Goal: Check status: Check status

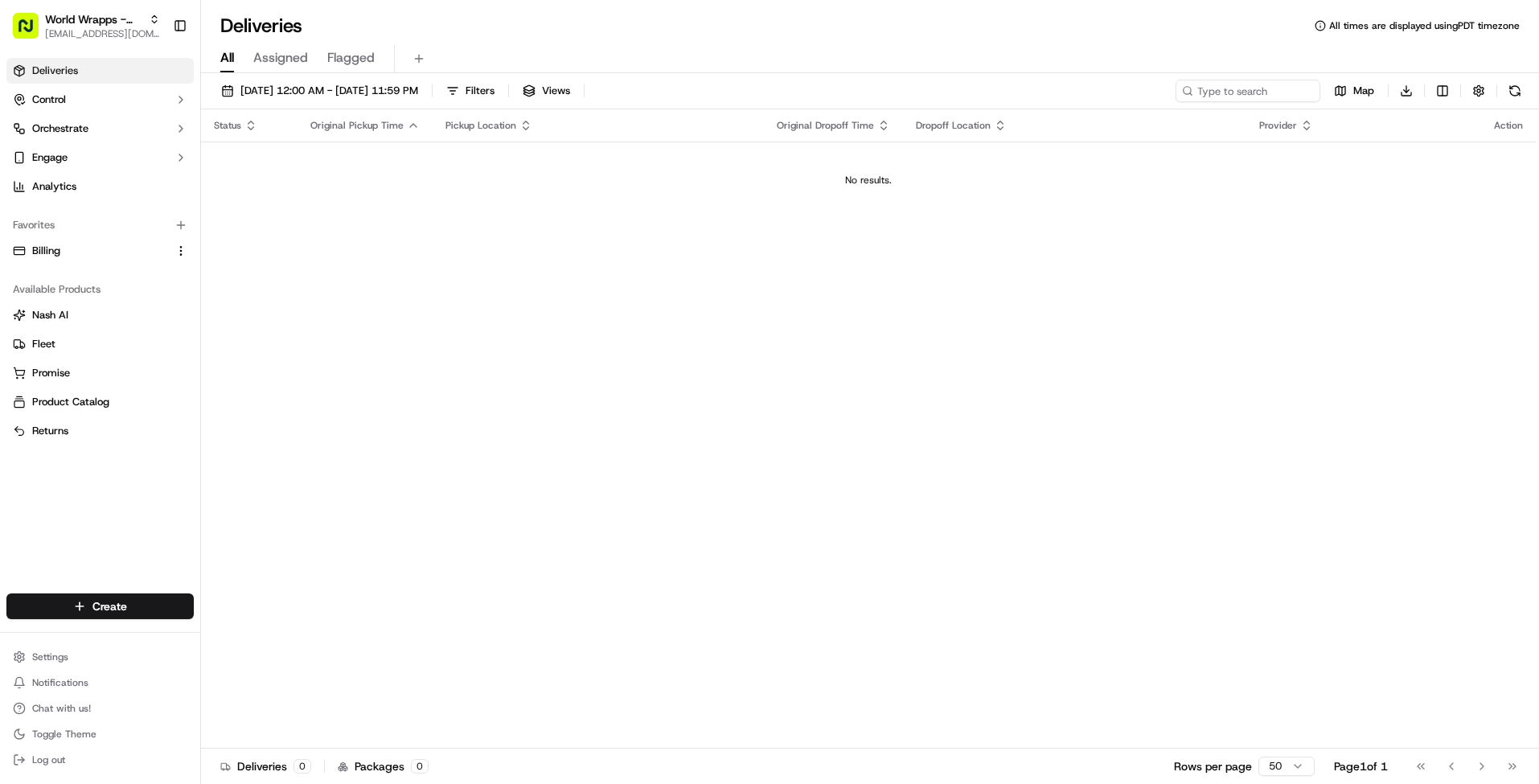
click at [294, 46] on button "Assigned" at bounding box center [280, 58] width 54 height 27
click at [396, 96] on span "09/19/2025 12:00 AM - 09/19/2025 11:59 PM" at bounding box center [330, 90] width 178 height 14
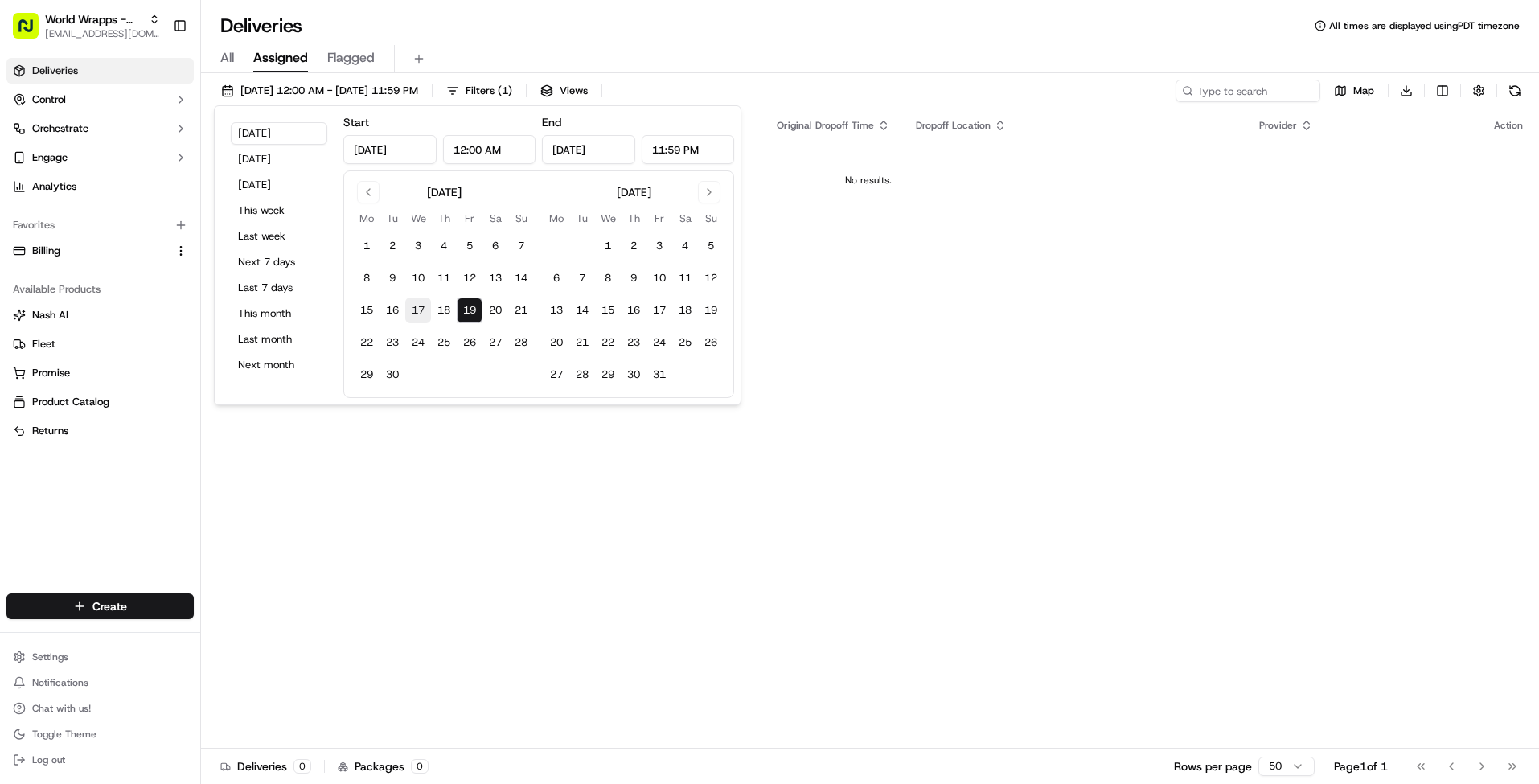
click at [423, 310] on button "17" at bounding box center [418, 310] width 25 height 25
type input "Sep 17, 2025"
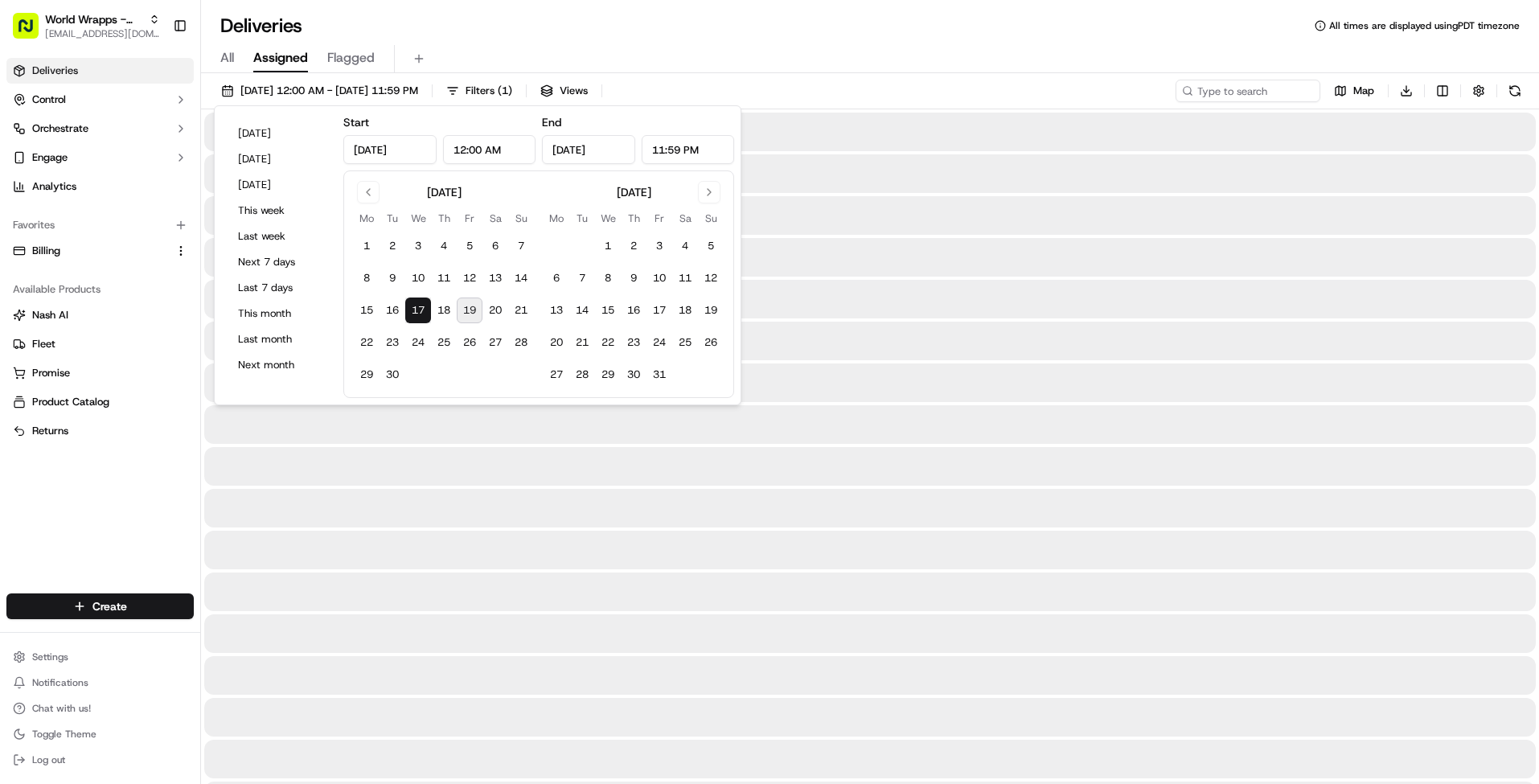
click at [423, 310] on button "17" at bounding box center [418, 310] width 25 height 25
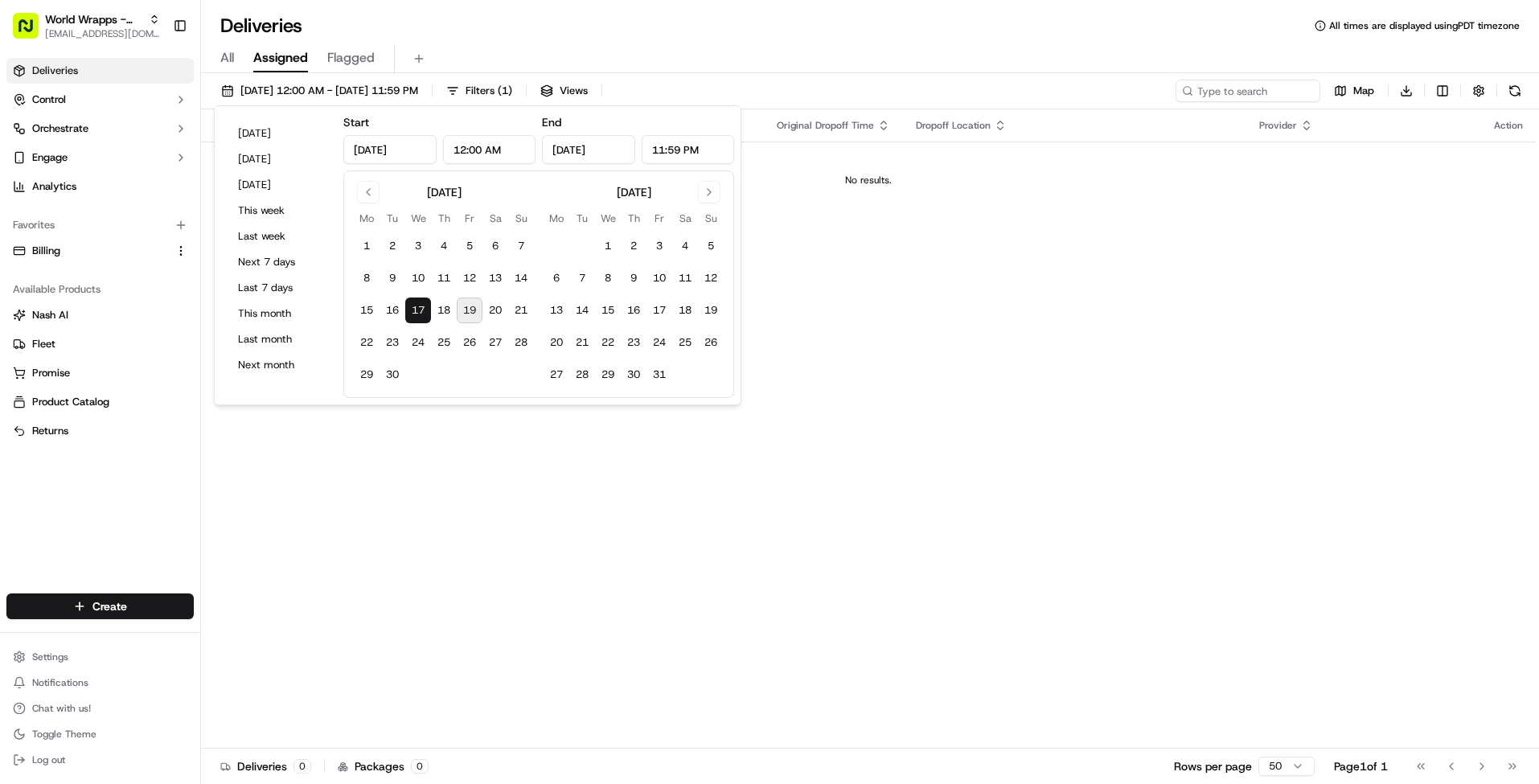
click at [924, 257] on div "Status Original Pickup Time Pickup Location Original Dropoff Time Dropoff Locat…" at bounding box center [868, 429] width 1335 height 640
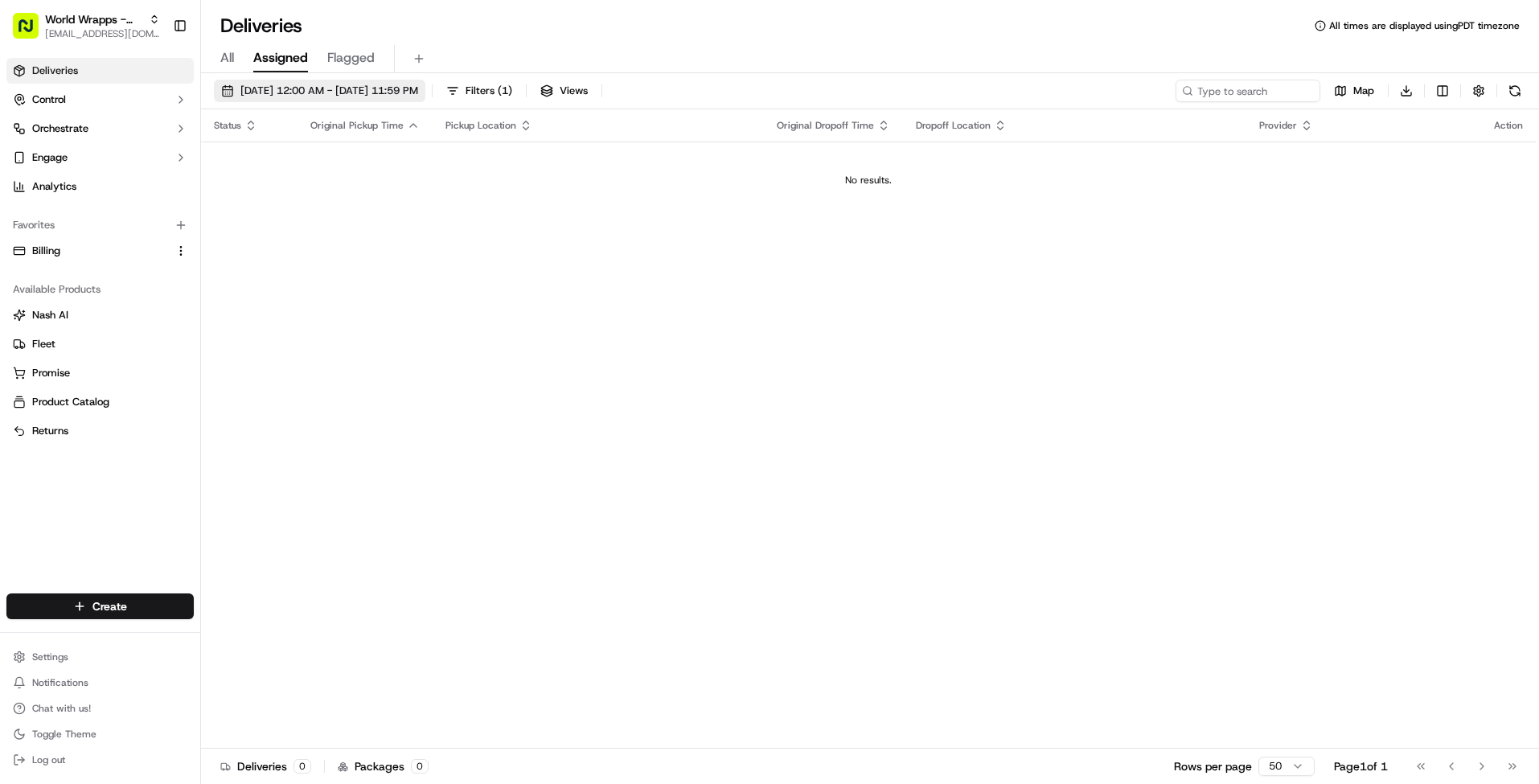
click at [295, 81] on button "09/17/2025 12:00 AM - 09/17/2025 11:59 PM" at bounding box center [319, 91] width 212 height 22
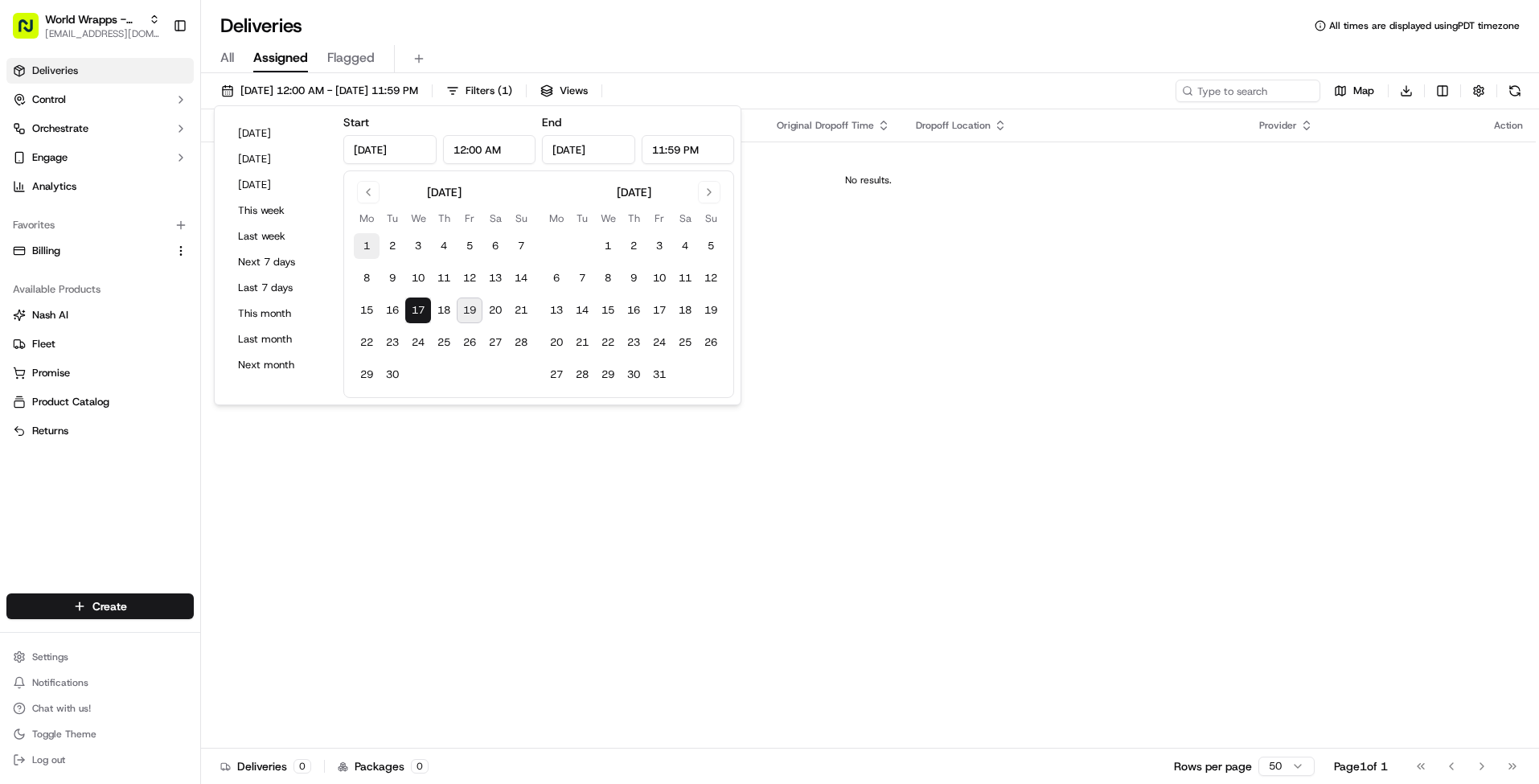
click at [355, 242] on button "1" at bounding box center [366, 245] width 25 height 25
type input "Sep 1, 2025"
click at [392, 375] on button "30" at bounding box center [392, 374] width 25 height 25
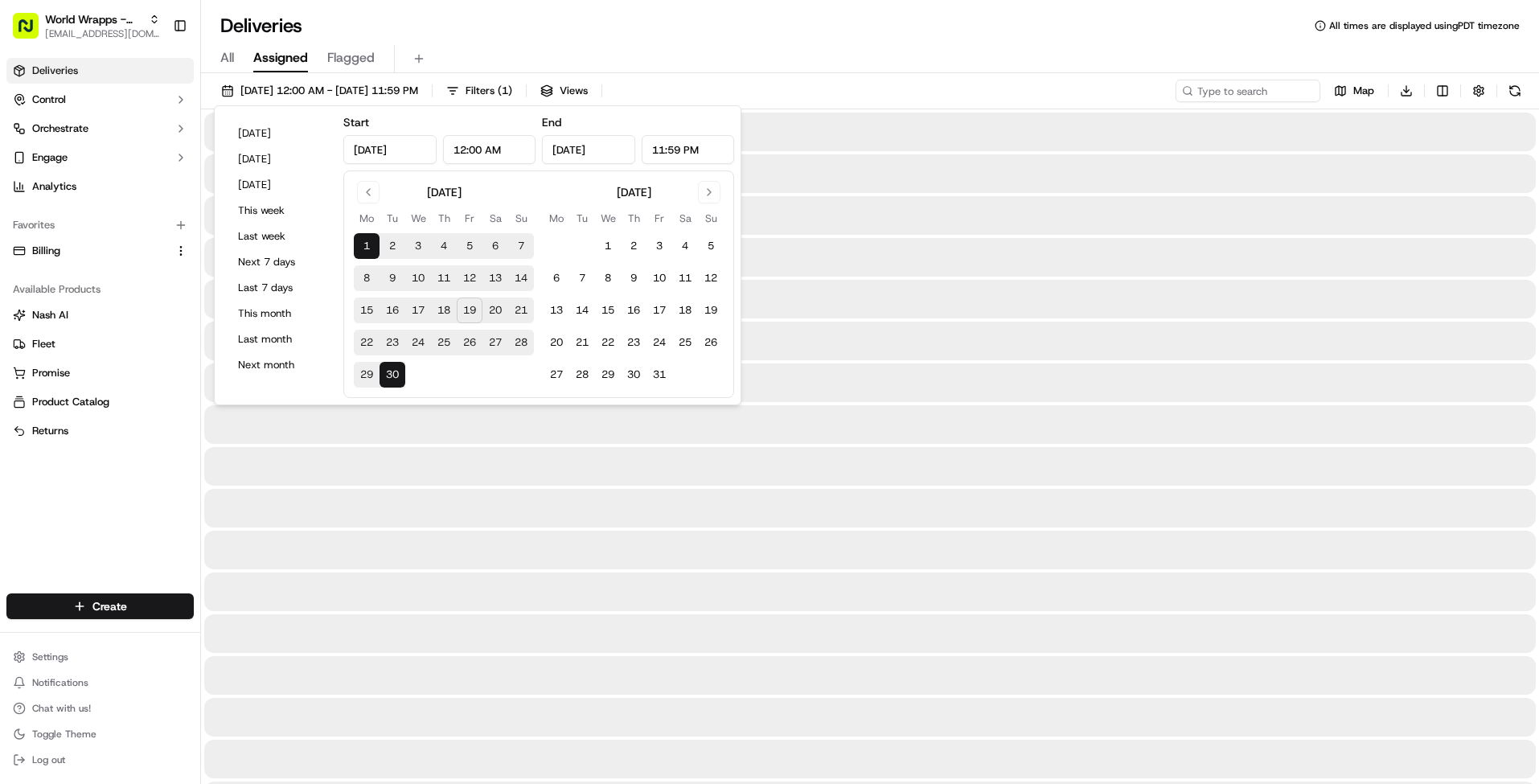
type input "Sep 30, 2025"
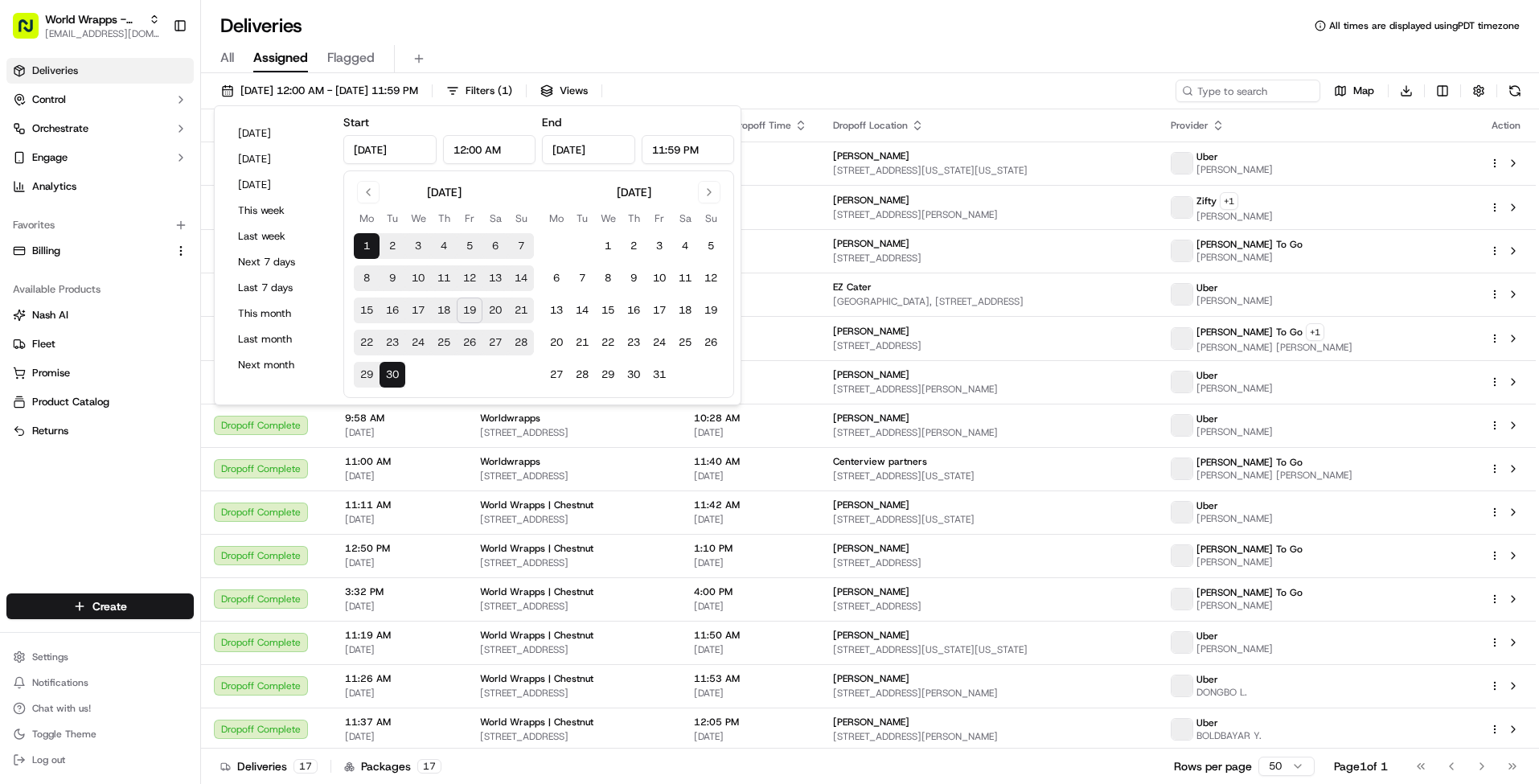
click at [573, 20] on div "Deliveries All times are displayed using PDT timezone" at bounding box center [870, 25] width 1339 height 25
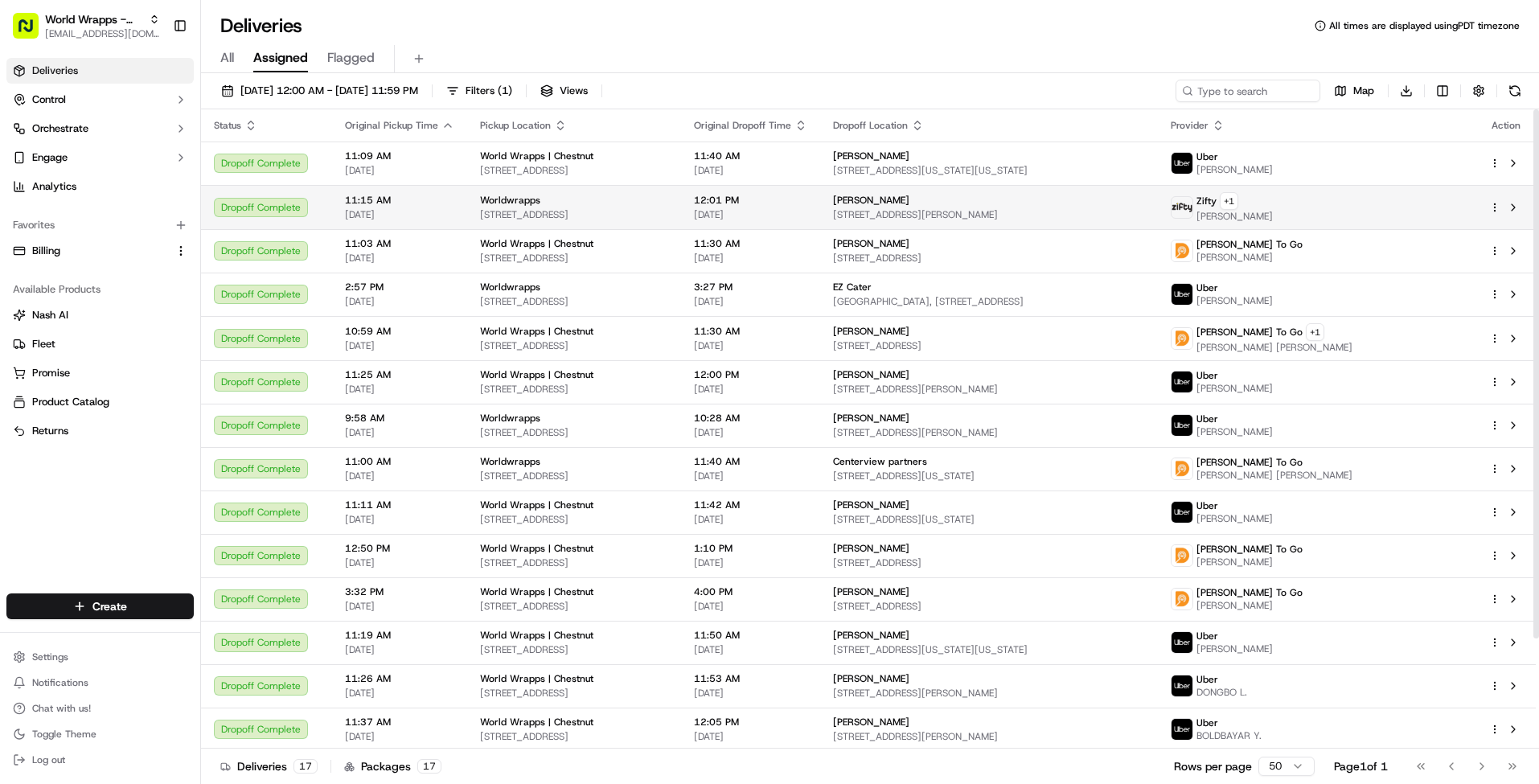
click at [592, 214] on span "2105 Chestnut St, San Francisco, CA 94123, USA" at bounding box center [574, 214] width 188 height 13
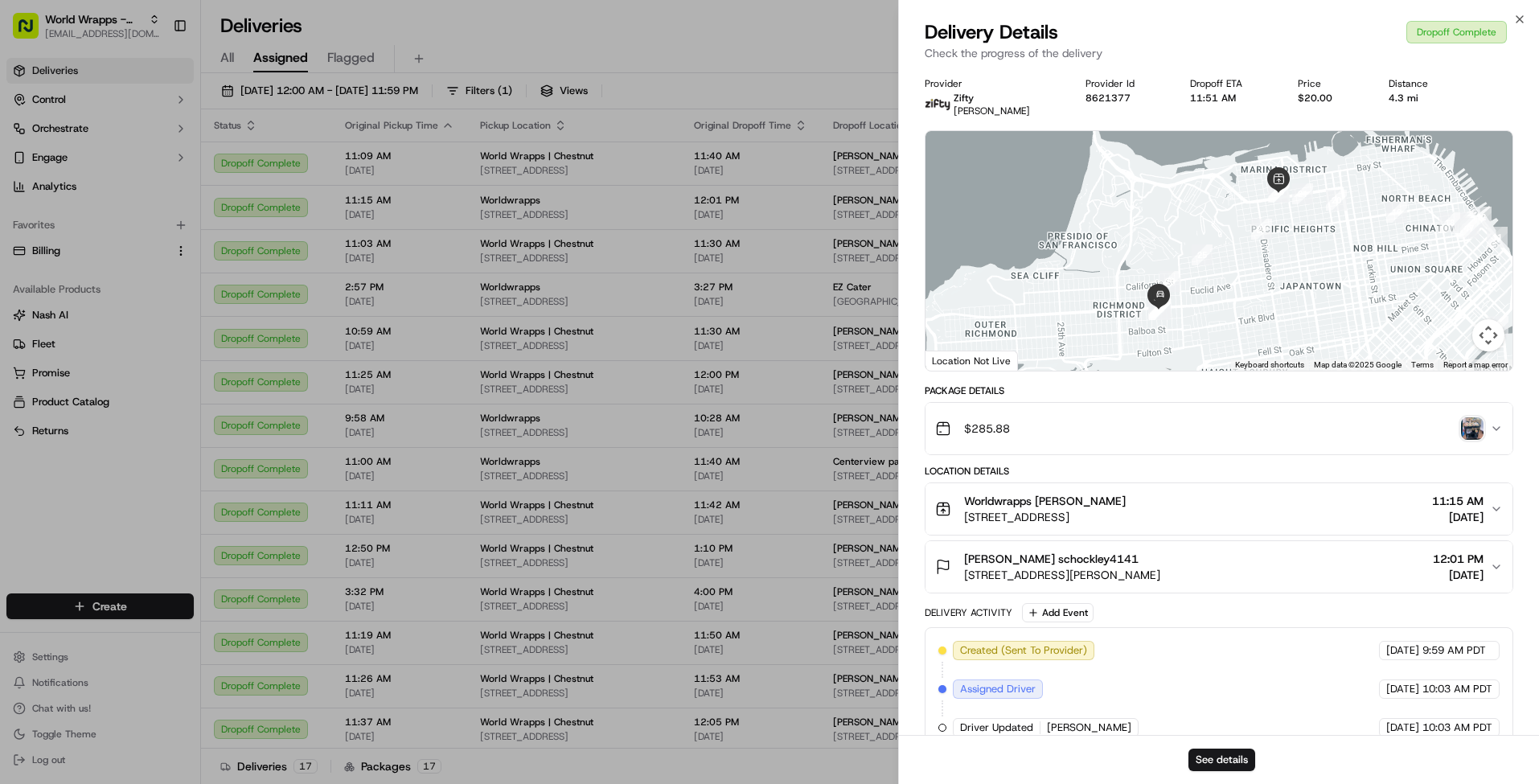
click at [1181, 425] on div "$285.88" at bounding box center [1213, 428] width 555 height 32
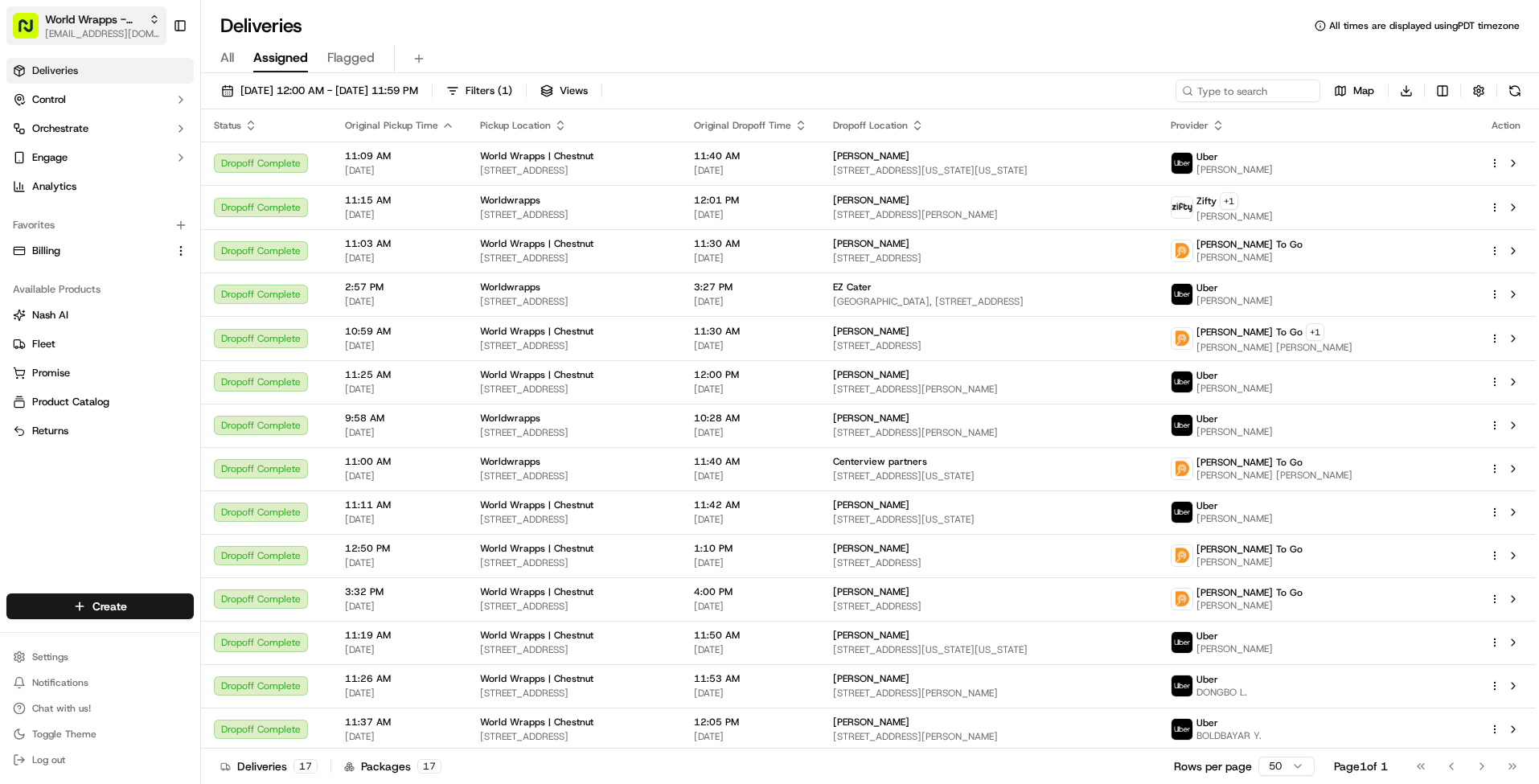
click at [160, 23] on button "World Wrapps - Marina info@worldwrapps.com" at bounding box center [86, 25] width 160 height 38
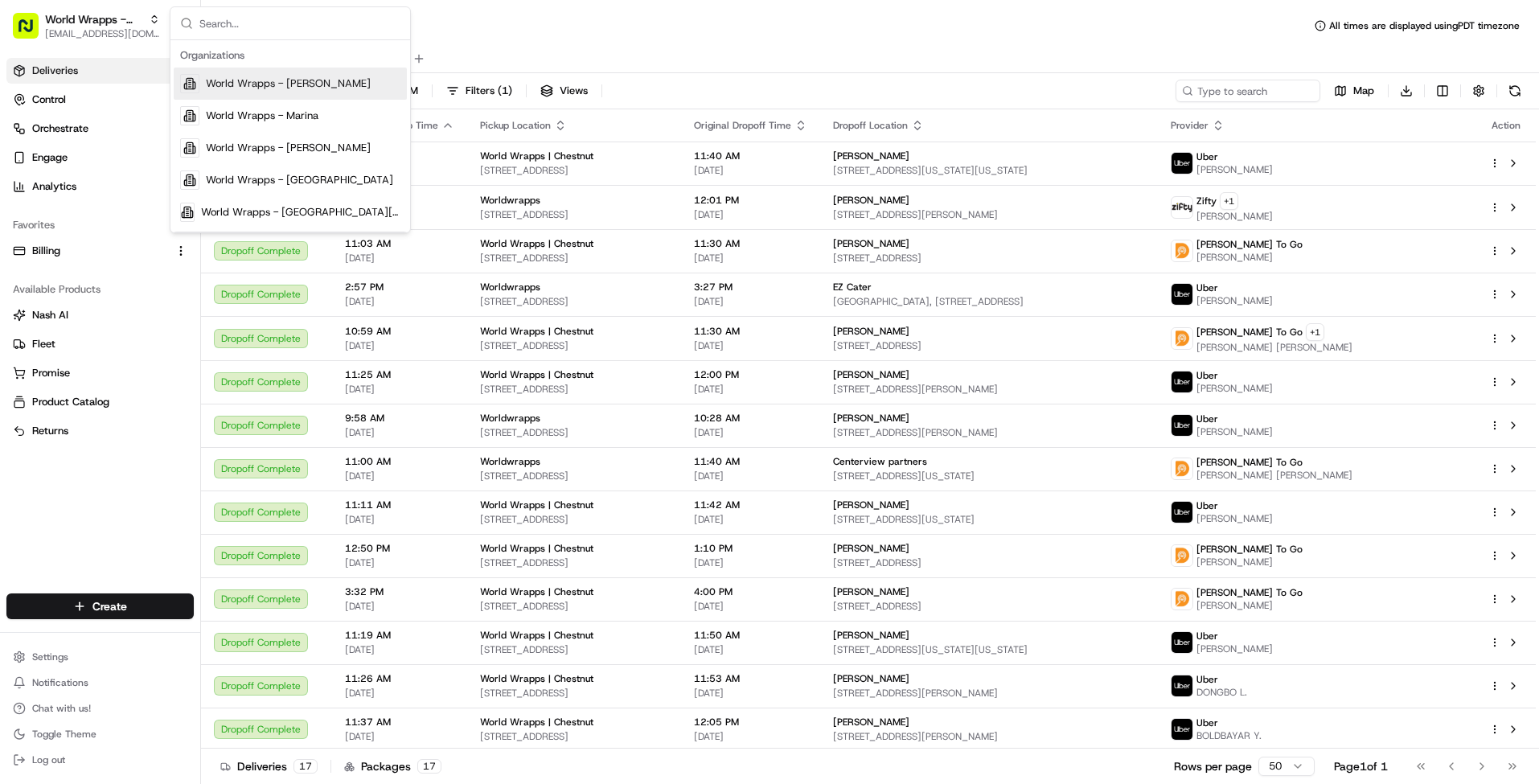
click at [513, 49] on div "All Assigned Flagged" at bounding box center [870, 59] width 1339 height 28
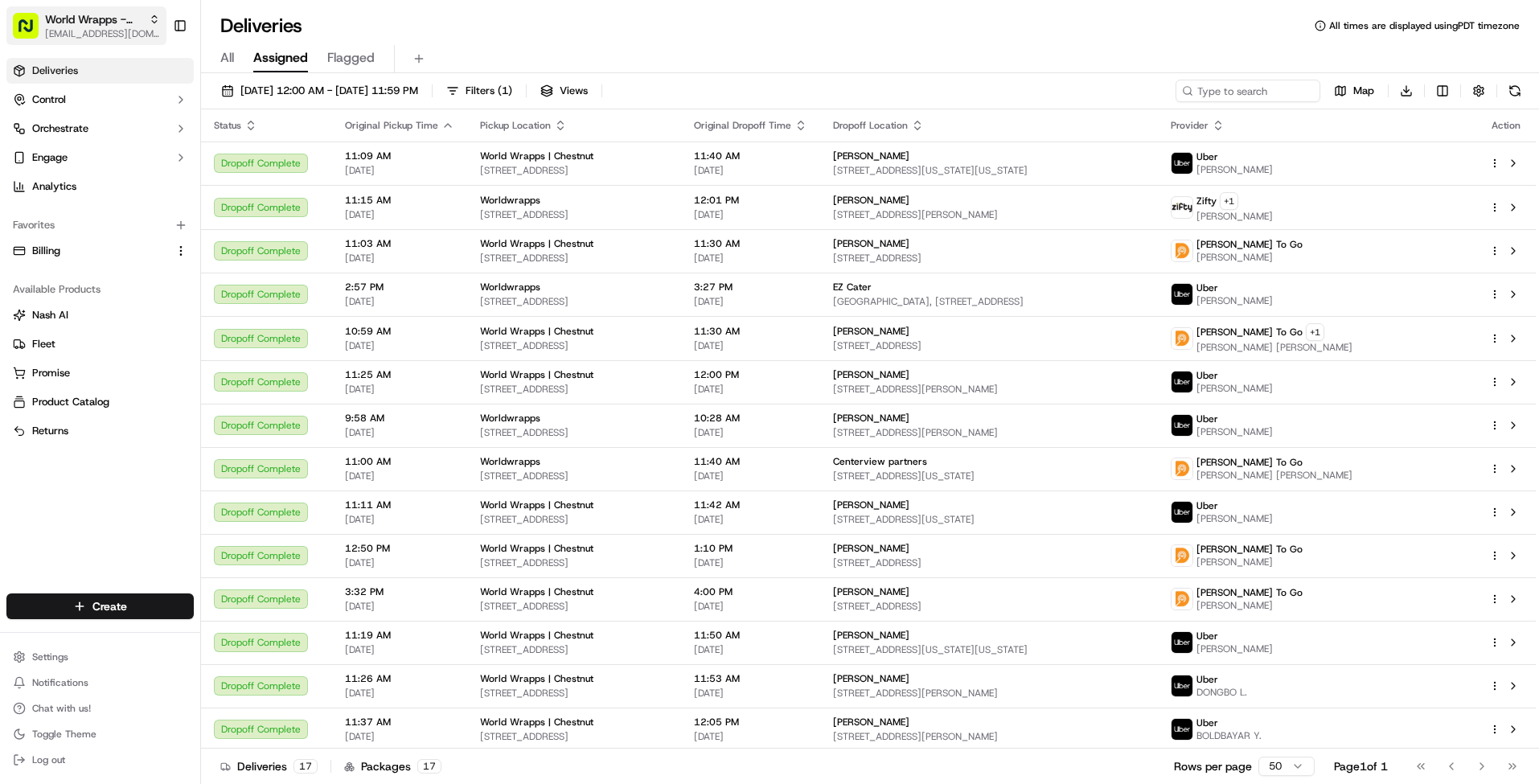
click at [145, 20] on div "World Wrapps - Marina" at bounding box center [102, 19] width 115 height 16
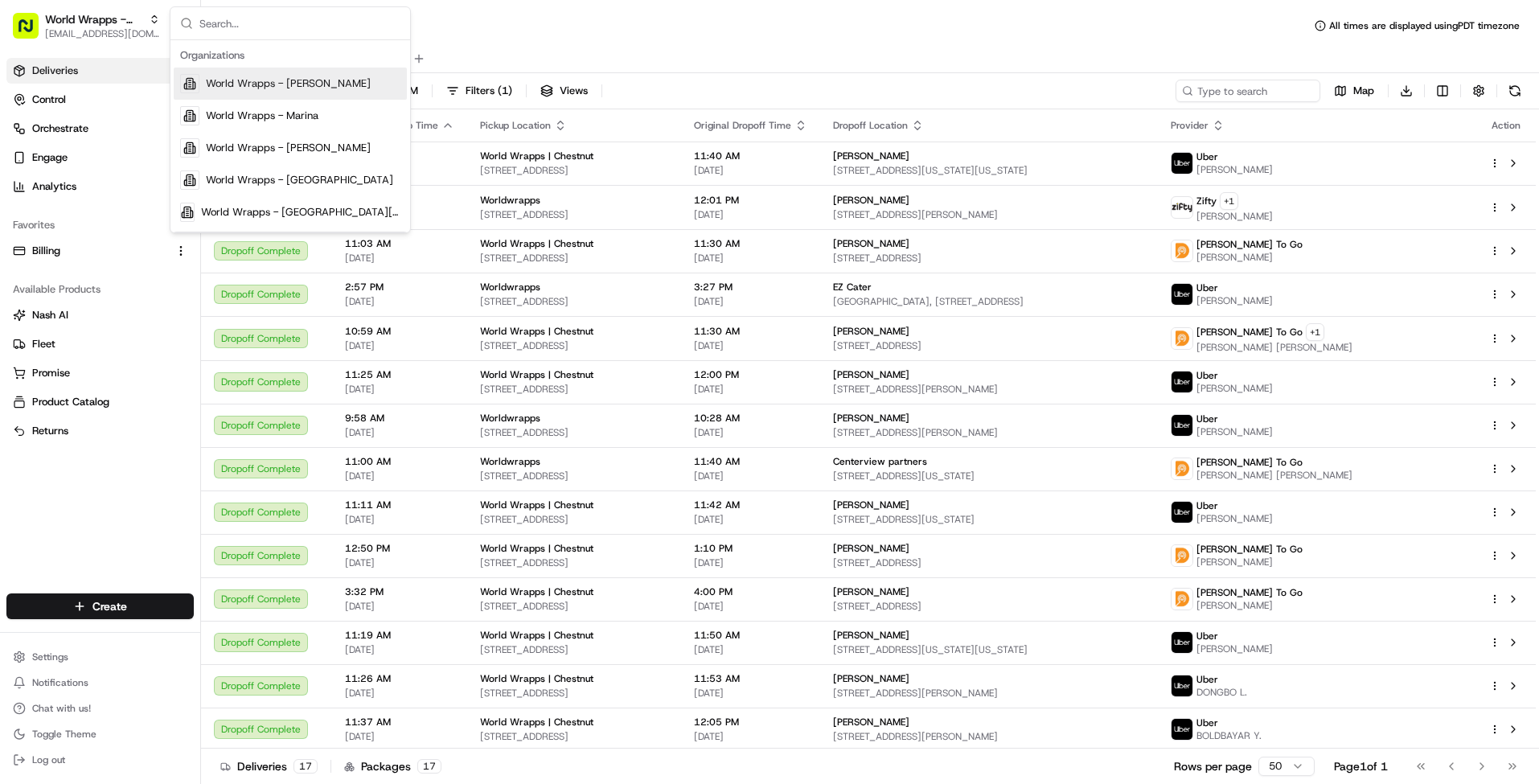
click at [481, 31] on div "Deliveries All times are displayed using PDT timezone" at bounding box center [870, 25] width 1339 height 25
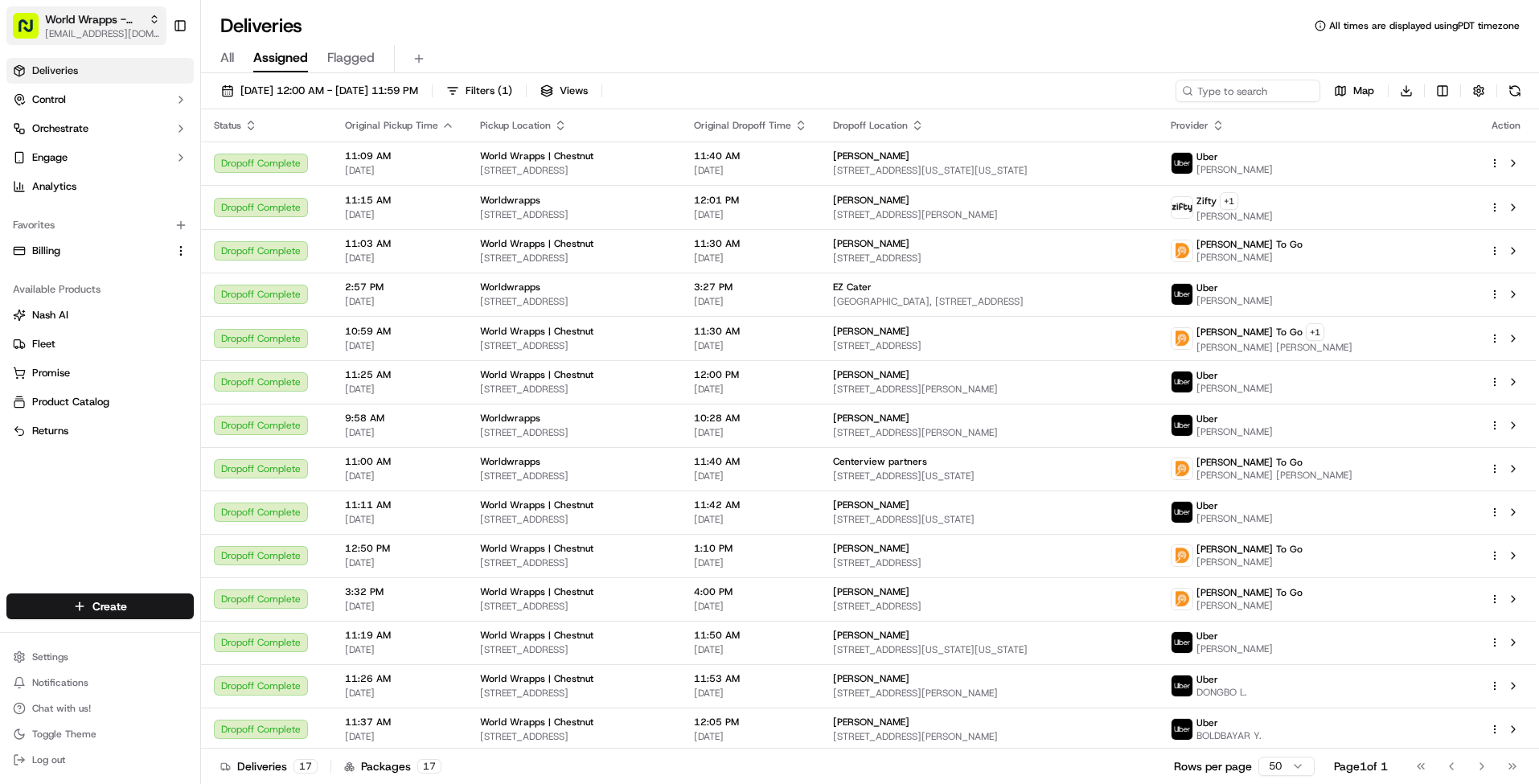
click at [116, 39] on span "[EMAIL_ADDRESS][DOMAIN_NAME]" at bounding box center [102, 34] width 115 height 13
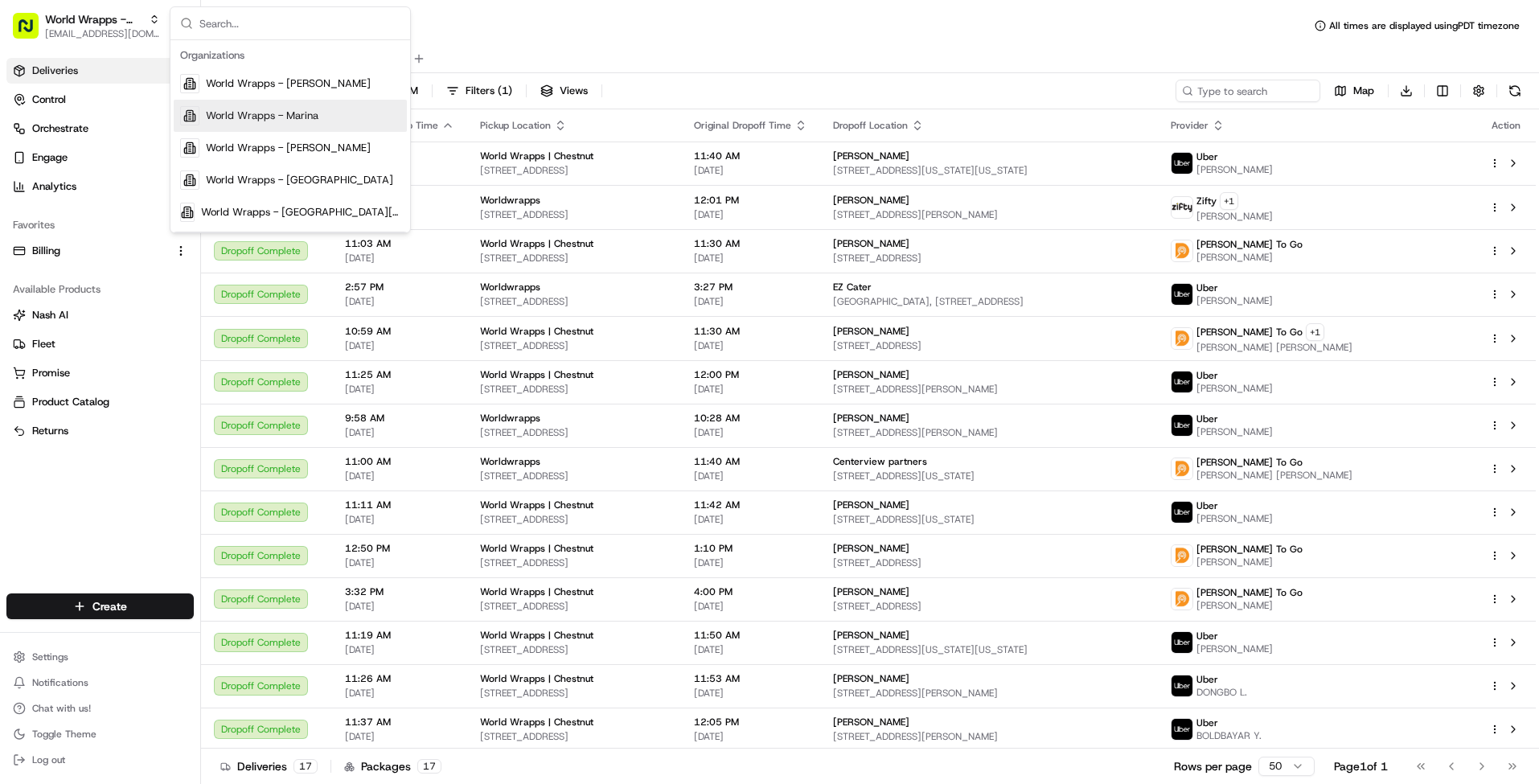
click at [323, 110] on div "World Wrapps - Marina" at bounding box center [289, 115] width 233 height 32
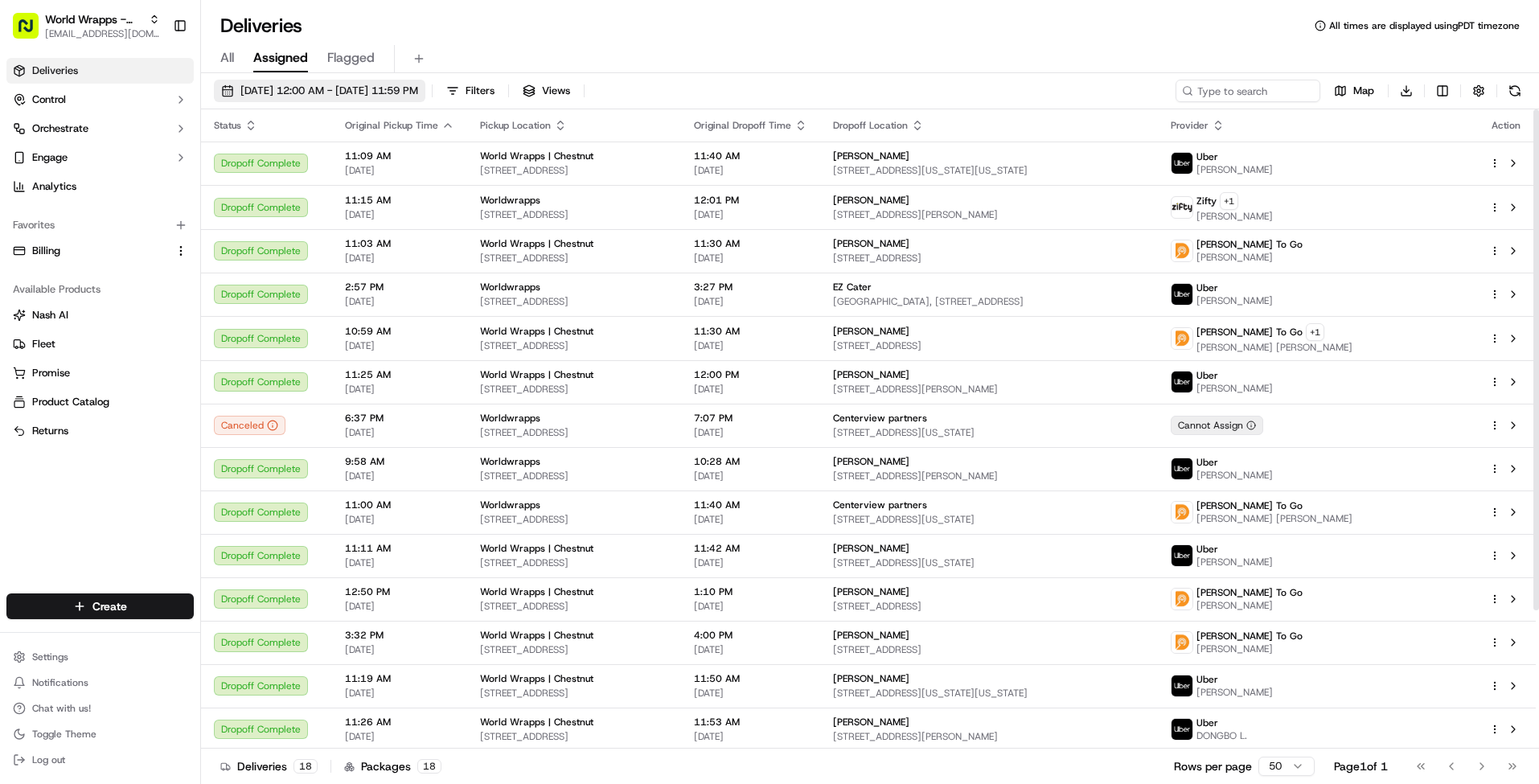
click at [407, 96] on span "09/01/2025 12:00 AM - 09/30/2025 11:59 PM" at bounding box center [330, 90] width 178 height 14
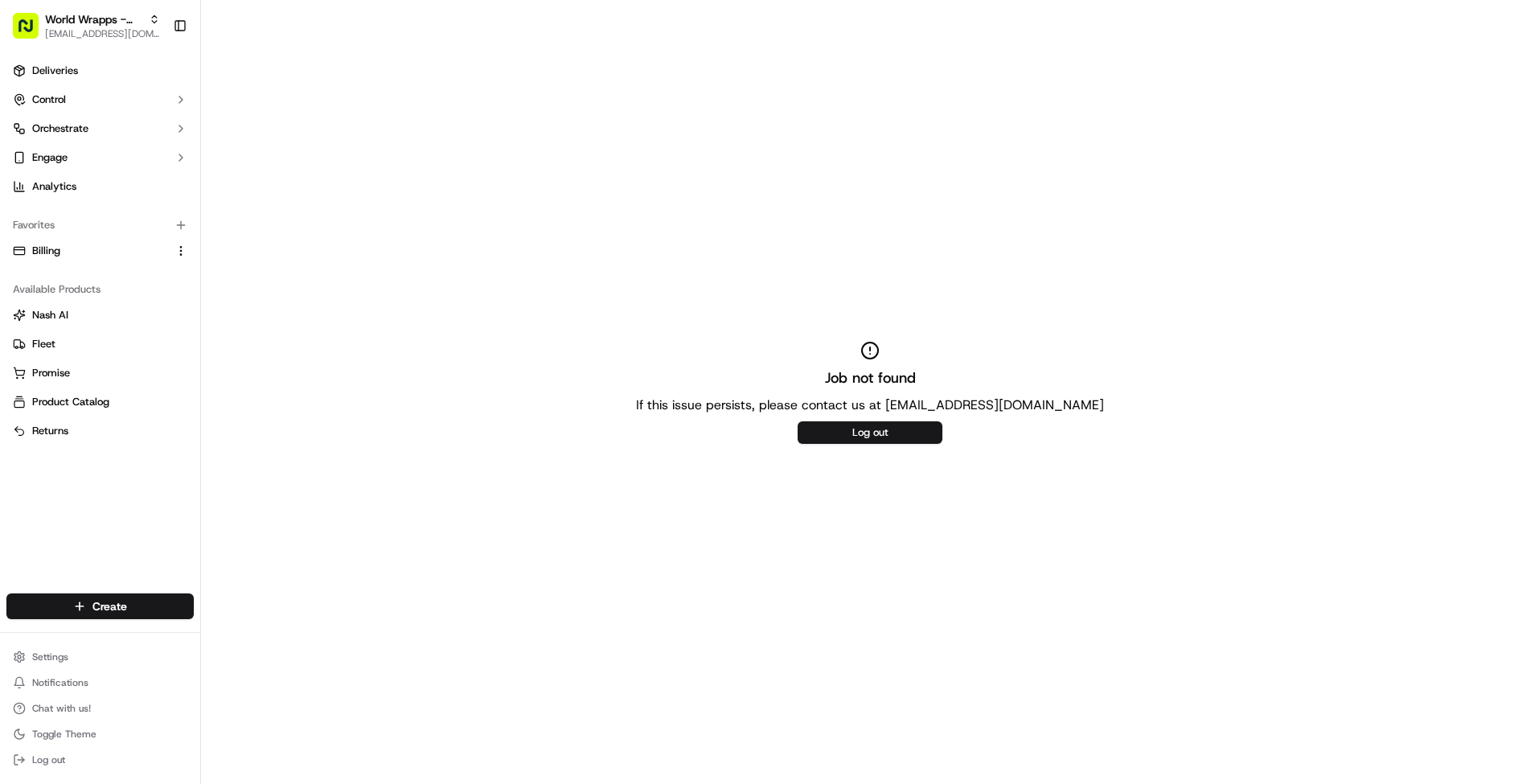
click at [873, 458] on div "Job not found If this issue persists, please contact us at [EMAIL_ADDRESS][DOMA…" at bounding box center [870, 392] width 1339 height 784
